Goal: Information Seeking & Learning: Learn about a topic

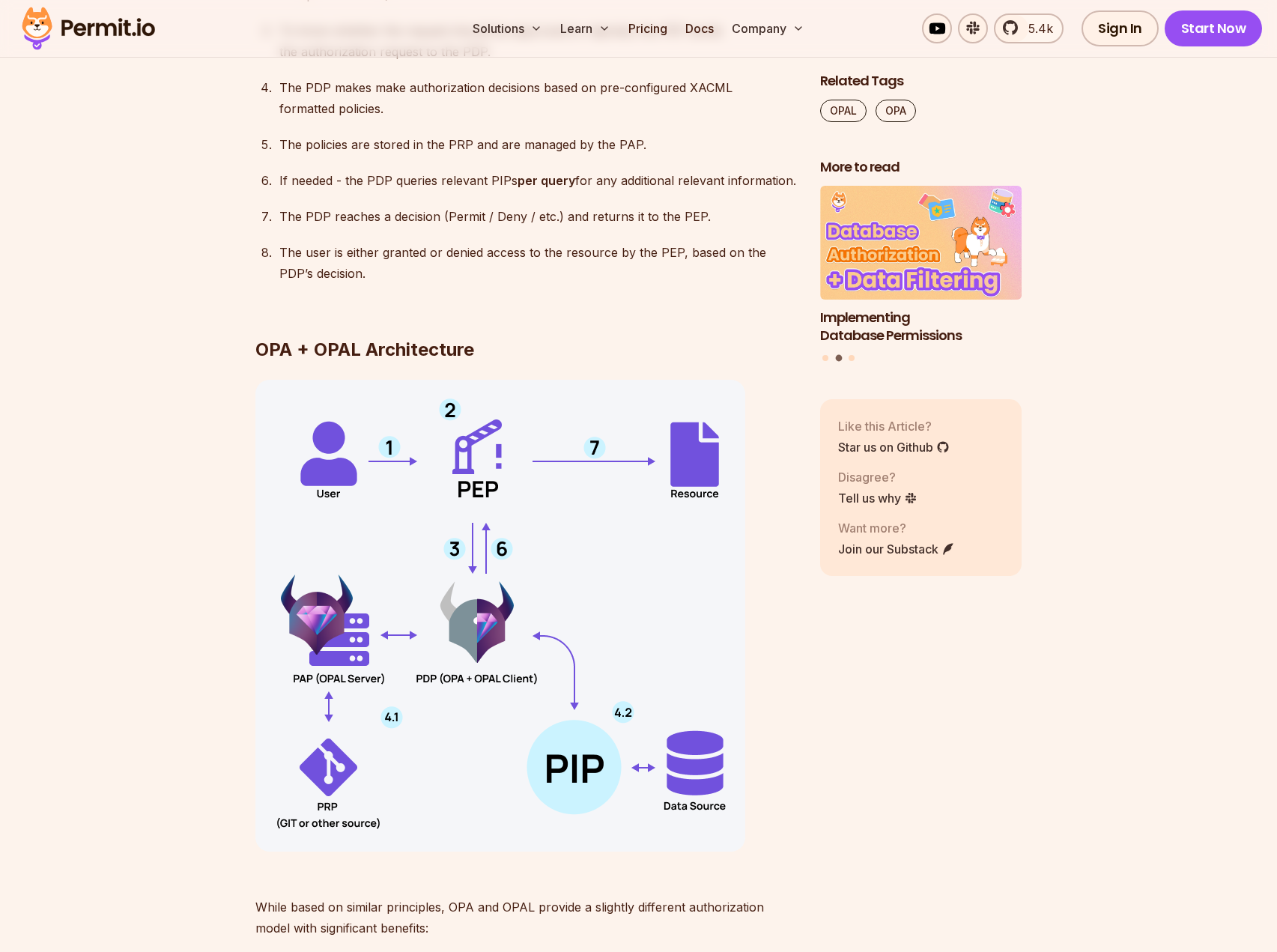
scroll to position [2962, 0]
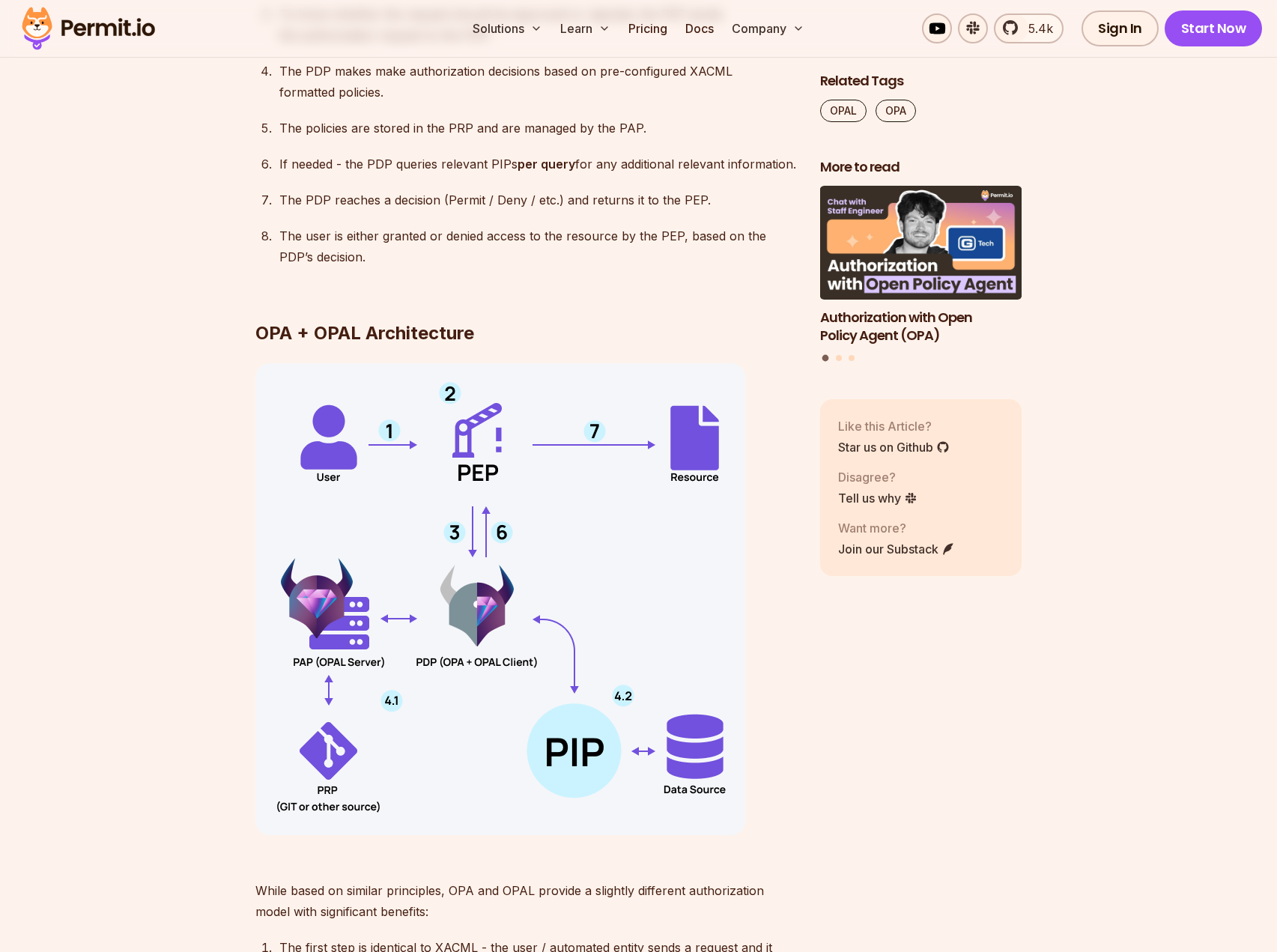
scroll to position [2962, 0]
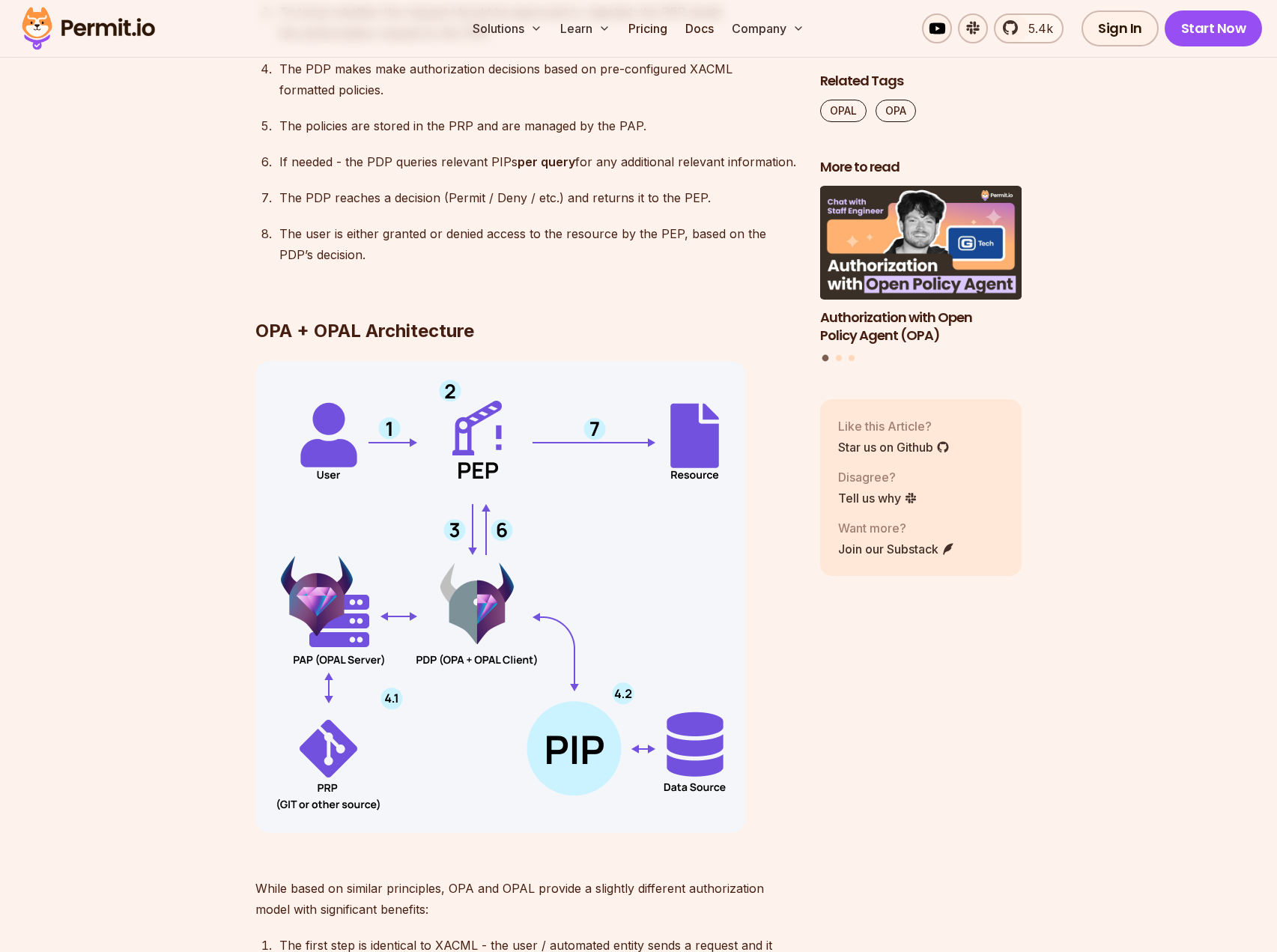
click at [182, 285] on section "Table of Contents Introduction Way back in [DATE], various devs were either ann…" at bounding box center [638, 717] width 1277 height 5704
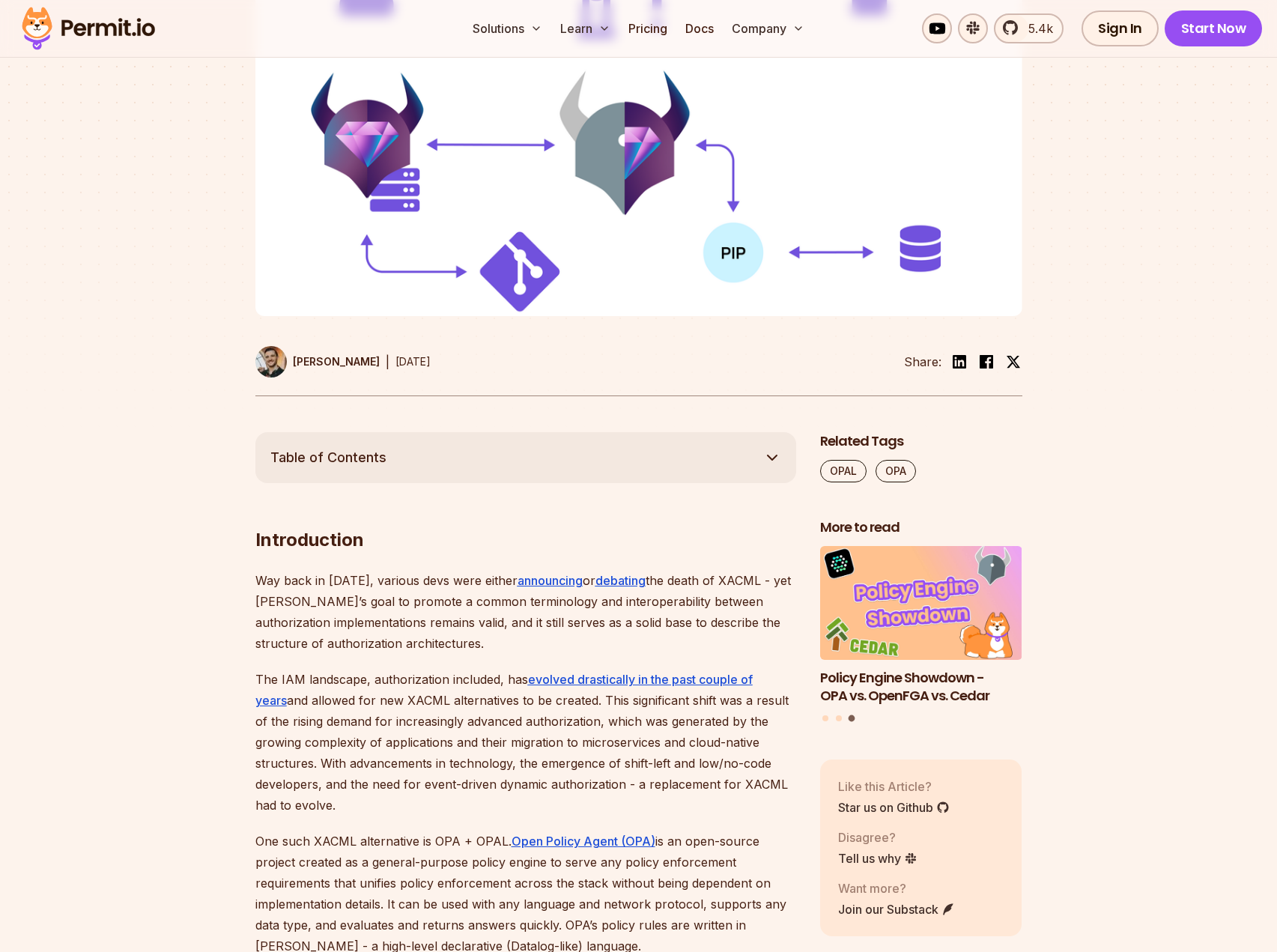
scroll to position [0, 0]
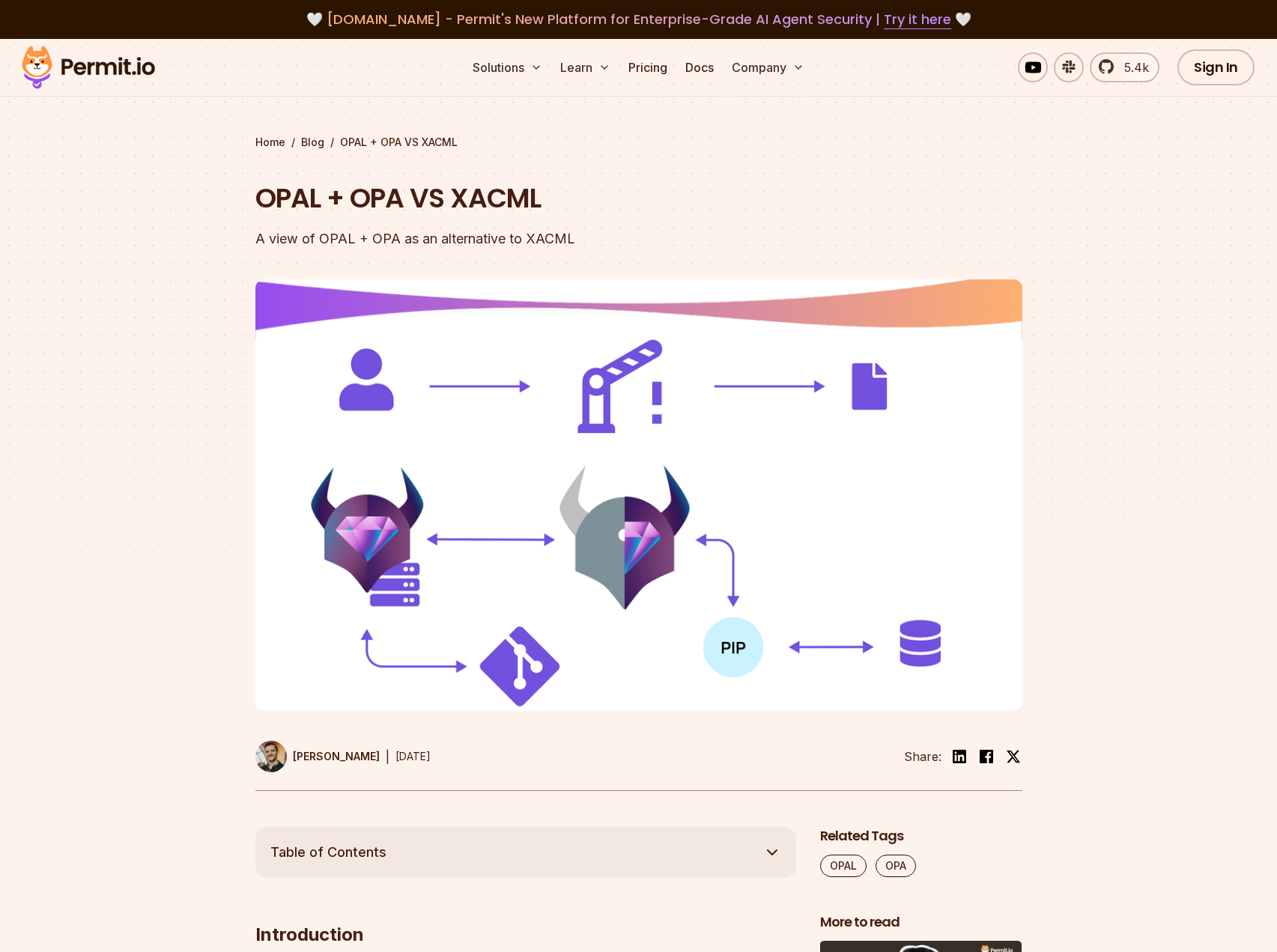
click at [492, 202] on h1 "OPAL + OPA VS XACML" at bounding box center [543, 198] width 575 height 37
click at [648, 204] on h1 "OPAL + OPA VS XACML" at bounding box center [543, 198] width 575 height 37
click at [313, 145] on link "Blog" at bounding box center [312, 142] width 23 height 15
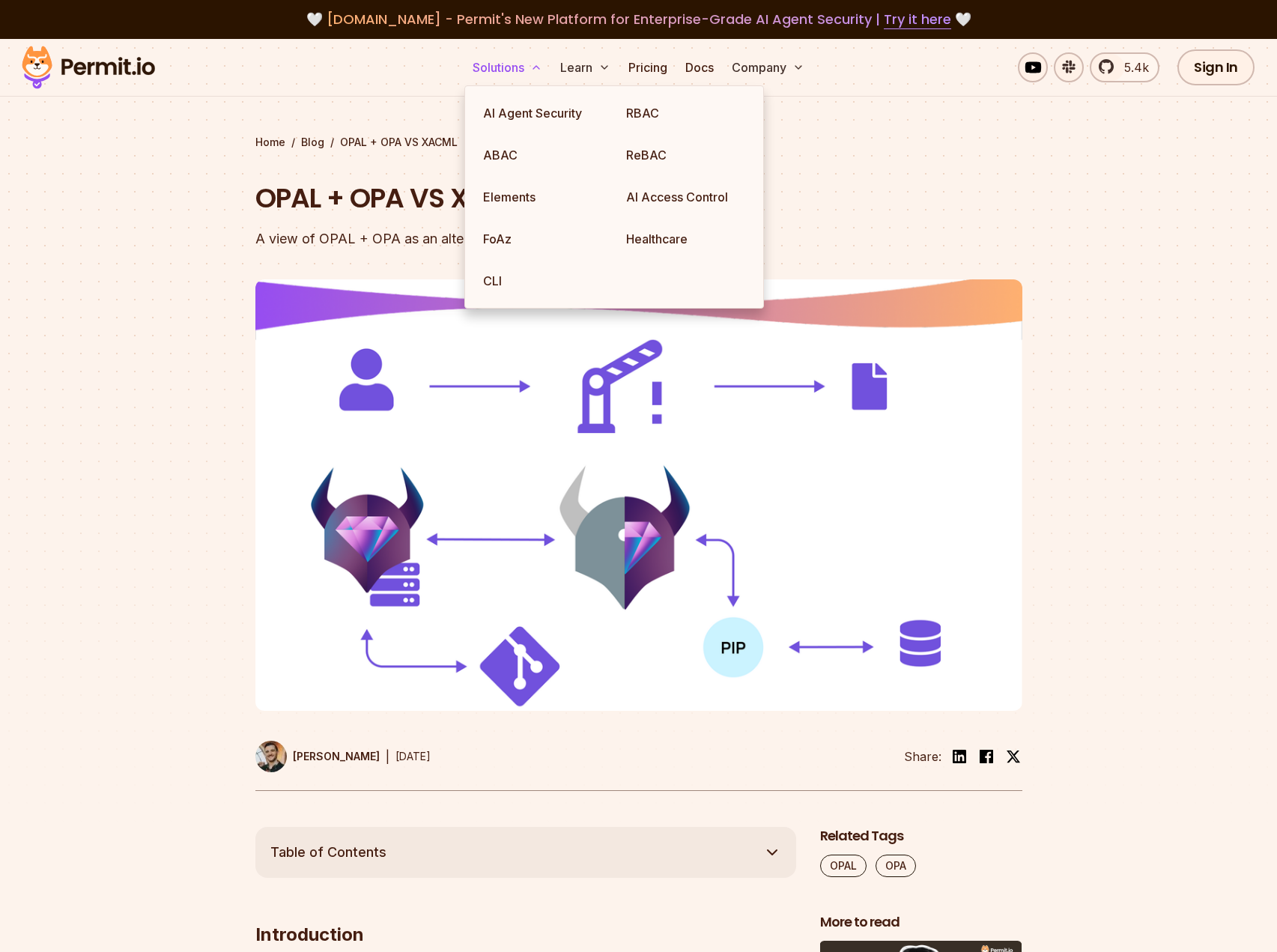
click at [521, 80] on button "Solutions" at bounding box center [508, 67] width 81 height 30
click at [513, 148] on link "ABAC" at bounding box center [543, 154] width 143 height 42
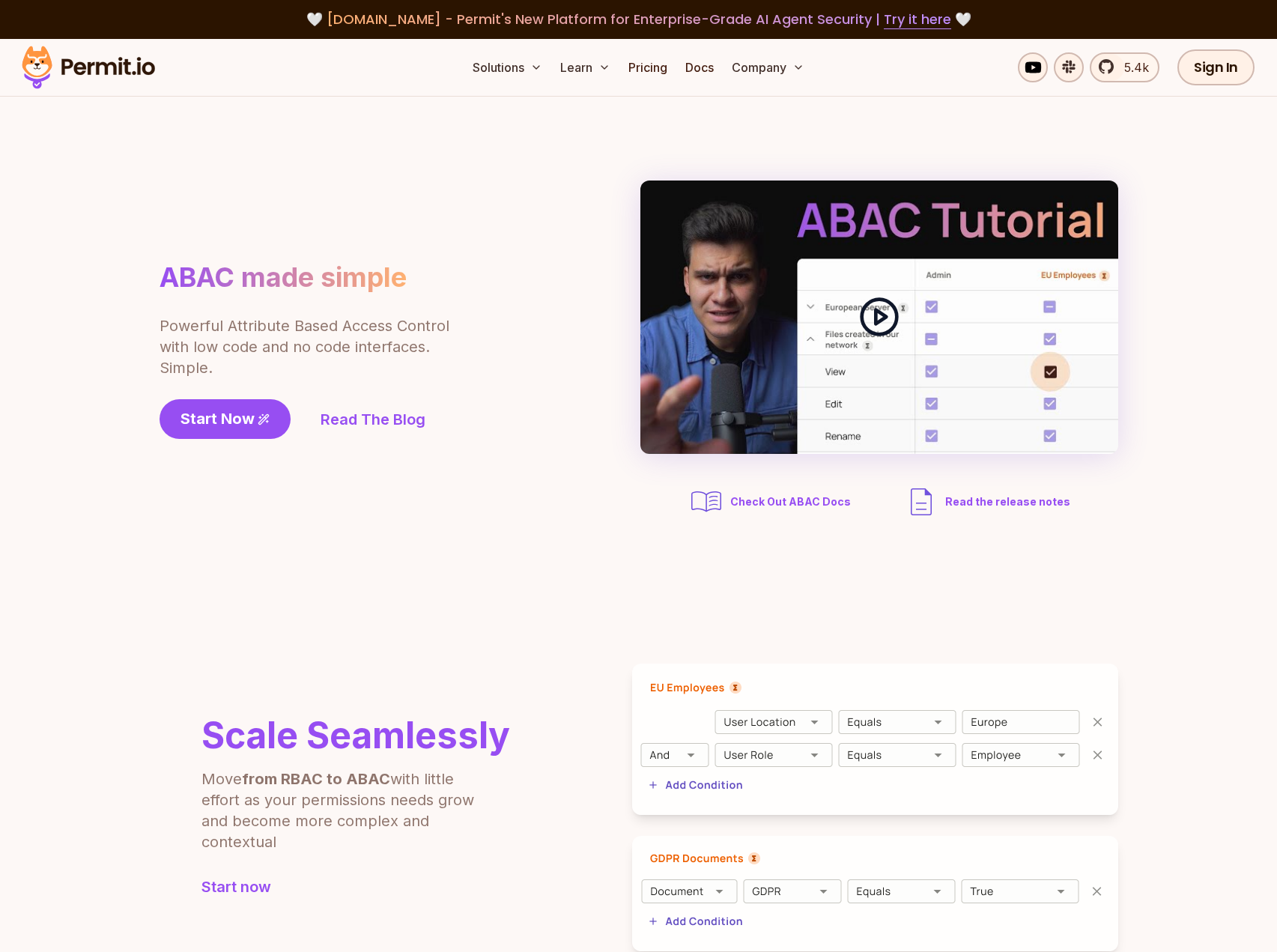
click at [895, 301] on icon at bounding box center [880, 317] width 42 height 42
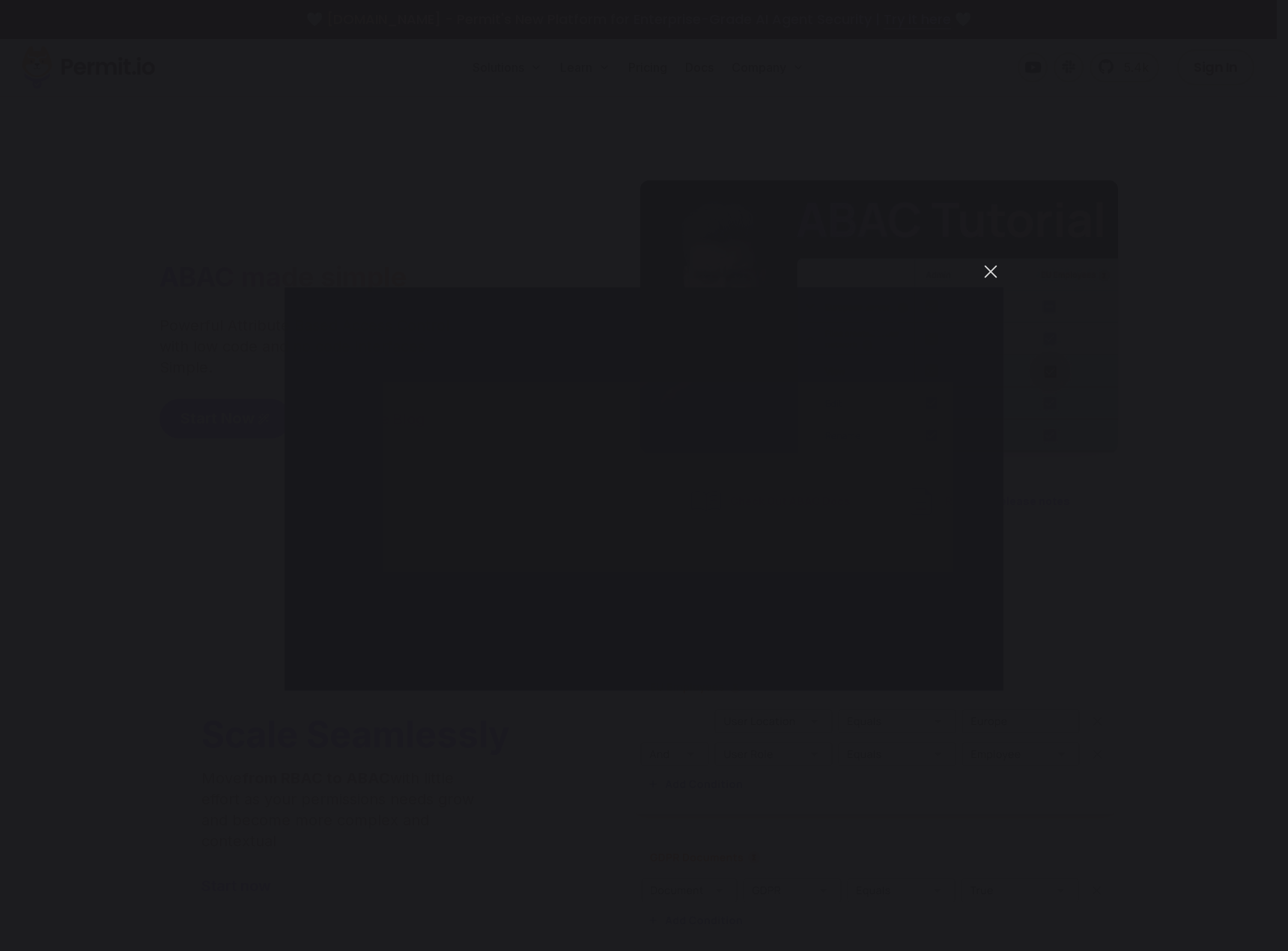
click at [993, 271] on button "You can close this modal content with the ESC key" at bounding box center [990, 272] width 25 height 25
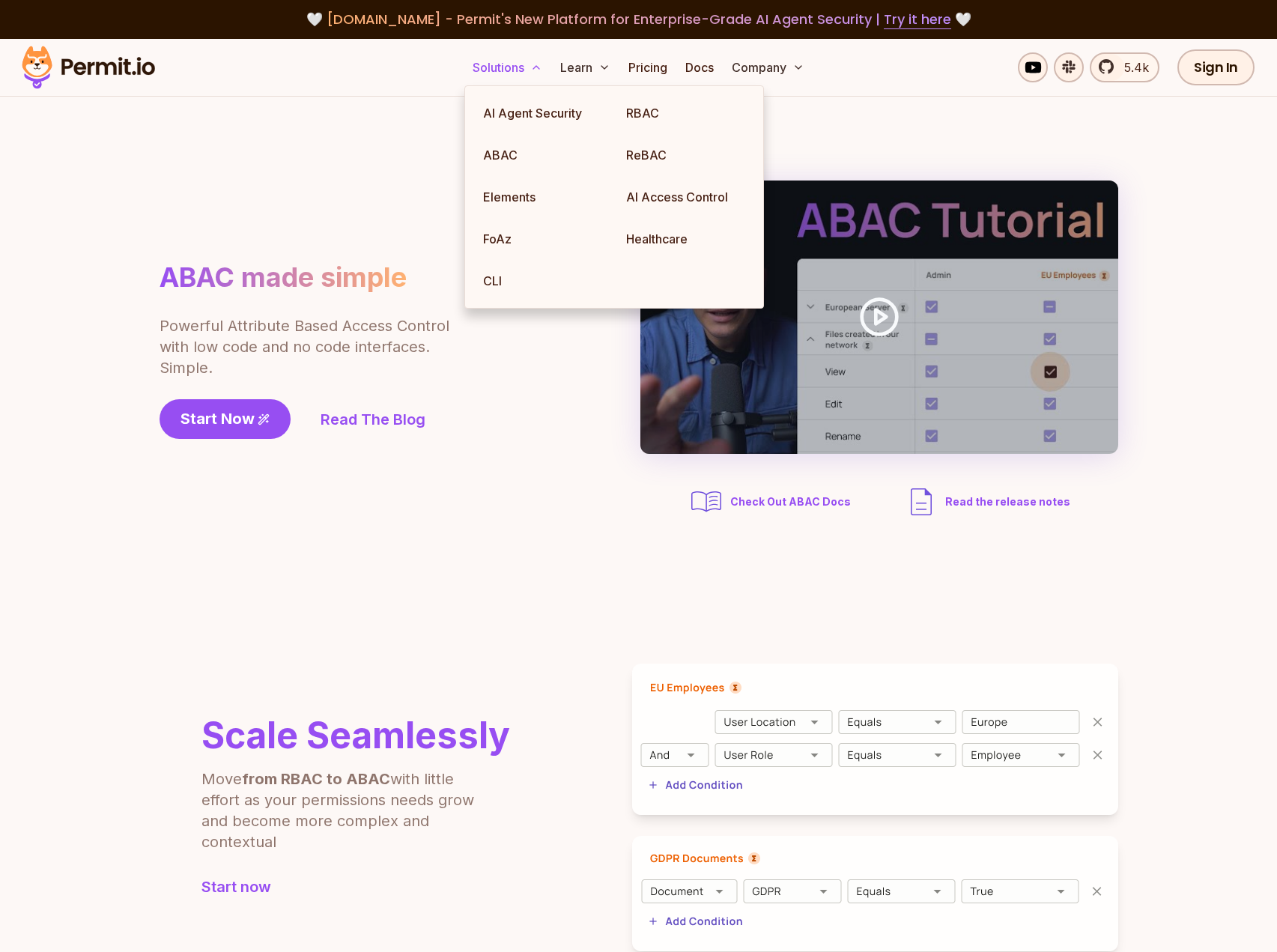
click at [495, 67] on button "Solutions" at bounding box center [508, 67] width 81 height 30
click at [524, 202] on link "Elements" at bounding box center [543, 197] width 143 height 42
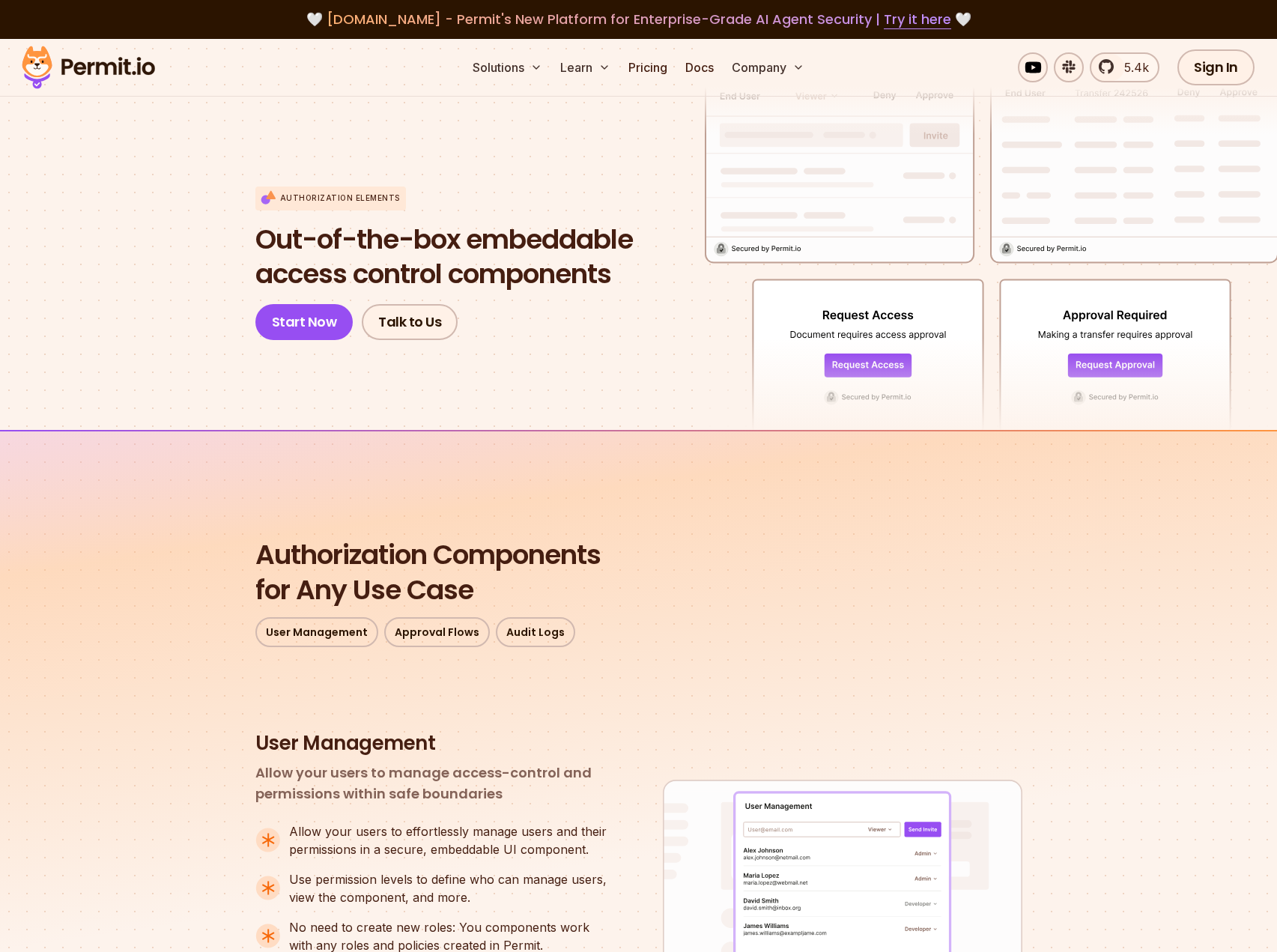
click at [134, 71] on img at bounding box center [89, 67] width 147 height 51
